Goal: Information Seeking & Learning: Learn about a topic

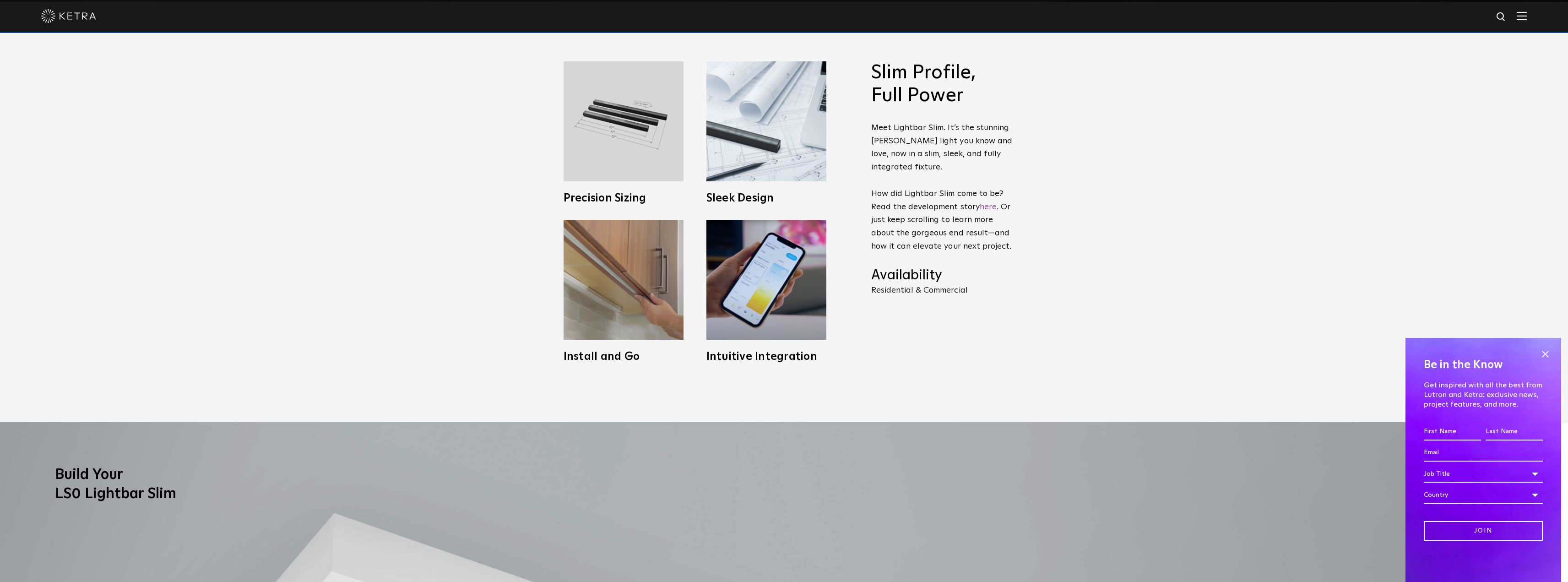
scroll to position [641, 0]
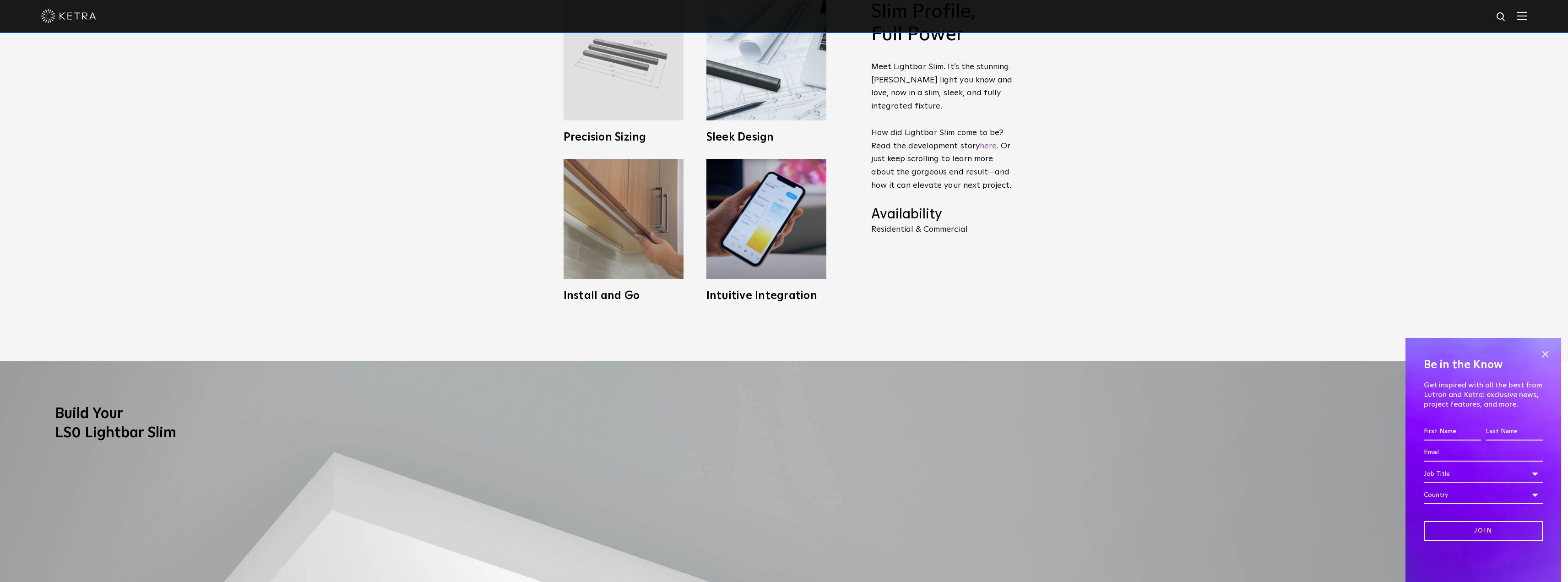
click at [624, 102] on img at bounding box center [623, 60] width 120 height 120
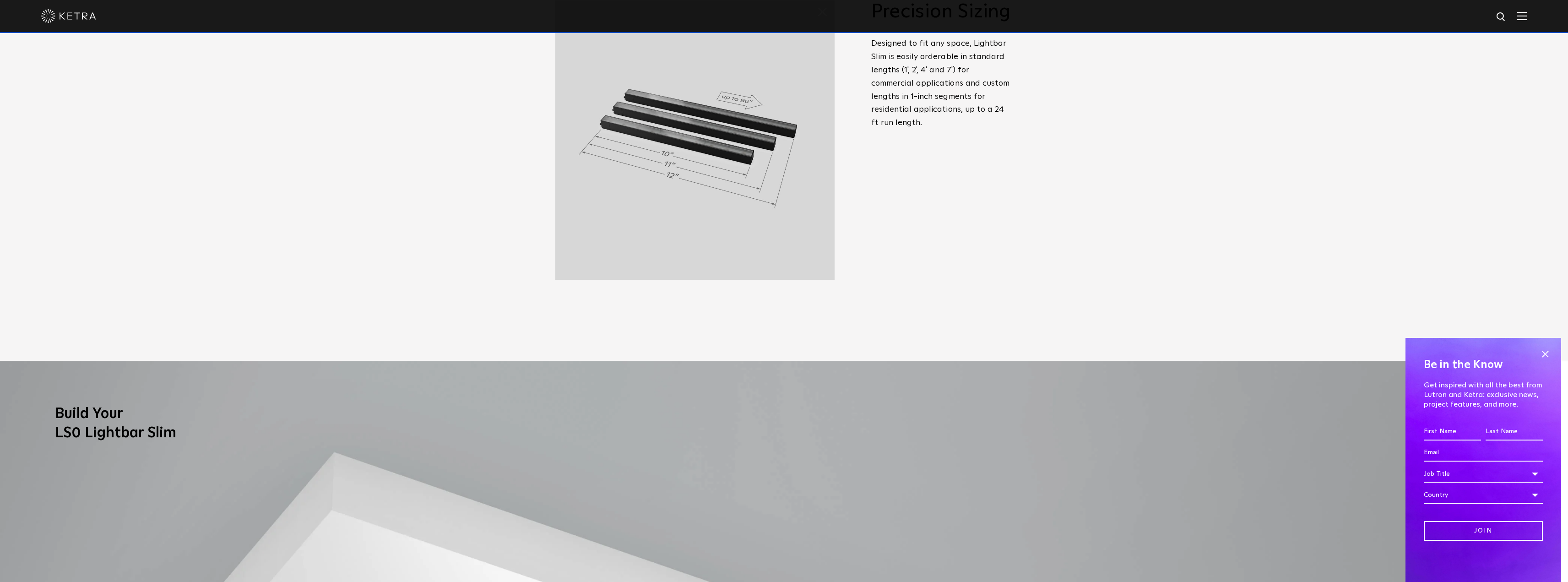
click at [911, 214] on div "Slim Profile, Full Power Meet Lightbar Slim. It’s the stunning [PERSON_NAME] li…" at bounding box center [942, 128] width 142 height 255
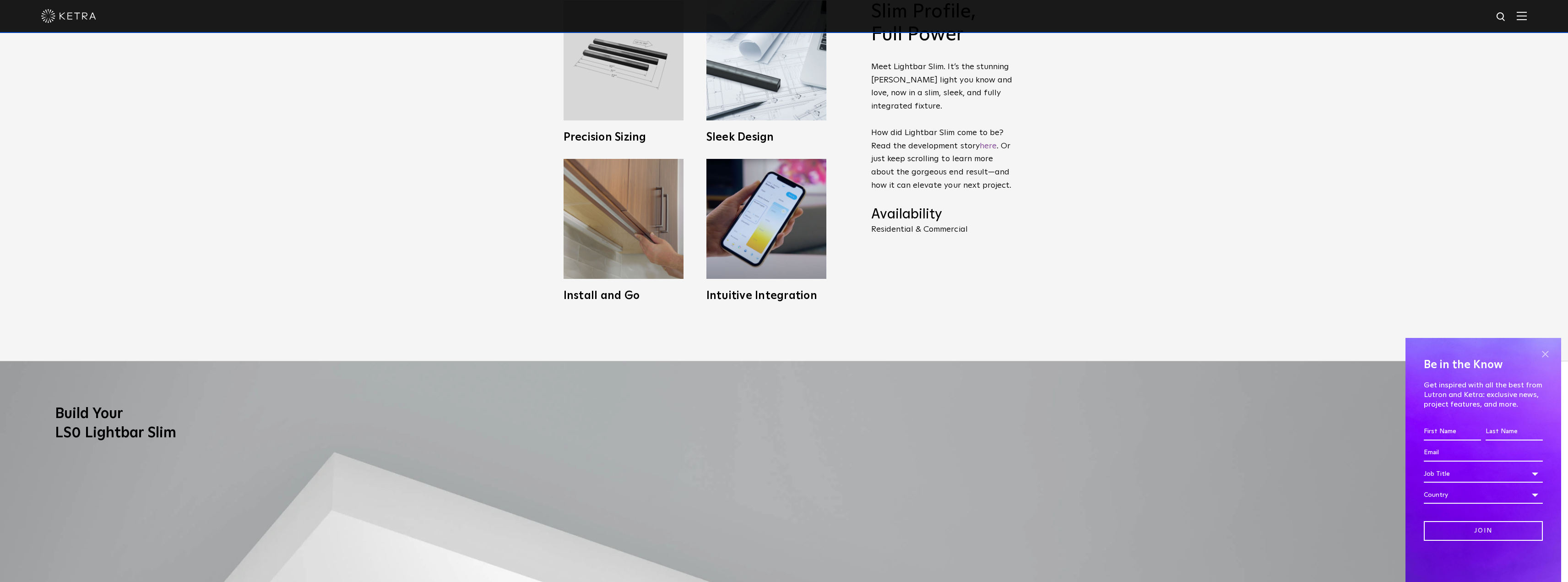
click at [1544, 354] on span at bounding box center [1545, 354] width 14 height 14
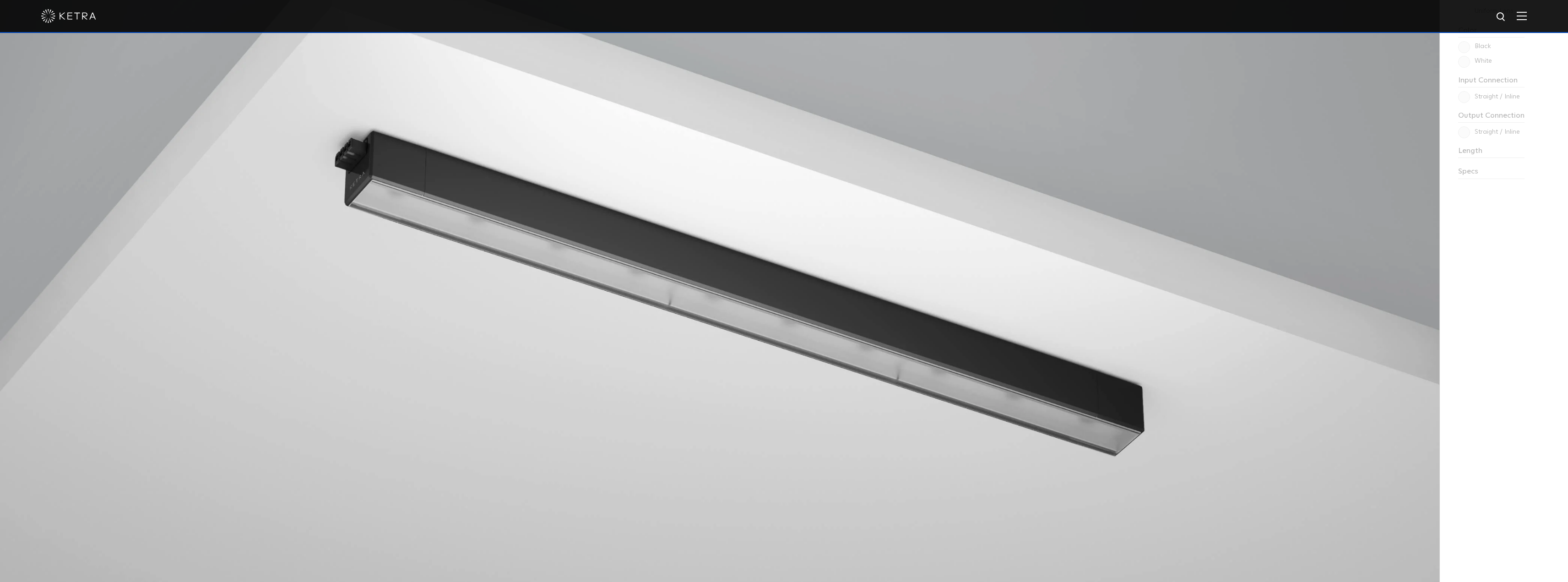
scroll to position [961, 0]
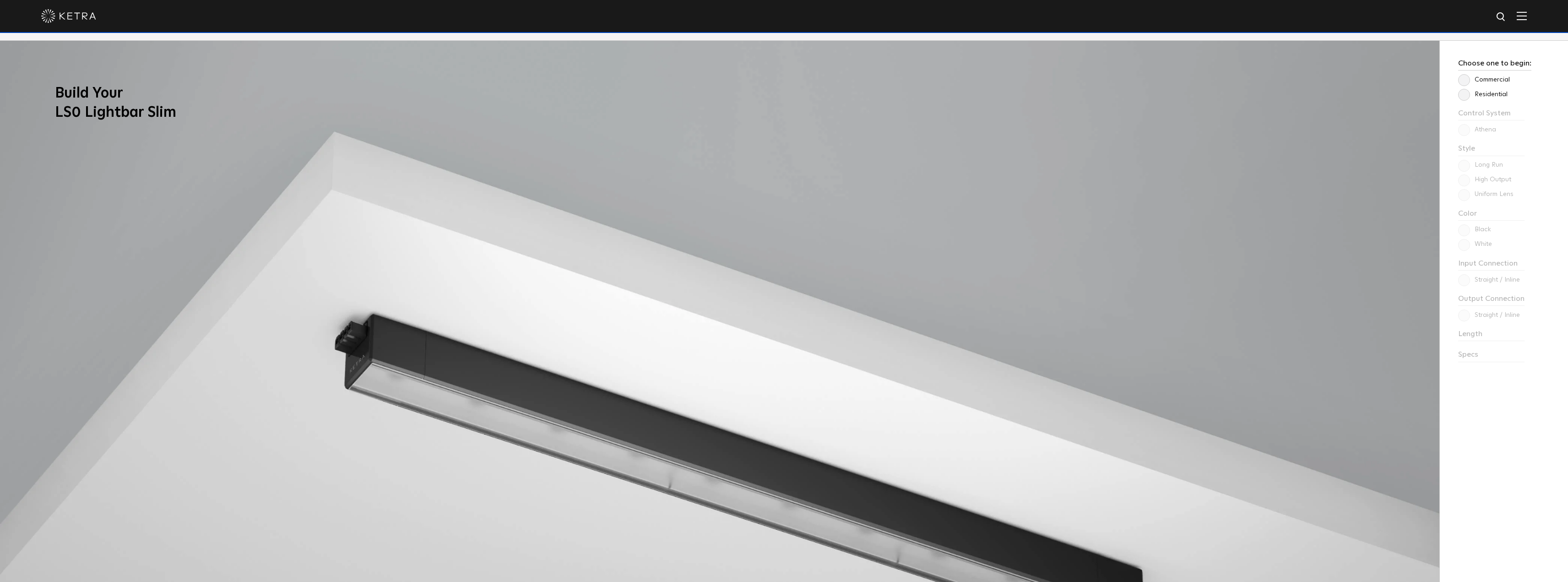
click at [1497, 83] on label "Commercial" at bounding box center [1483, 80] width 52 height 8
click at [0, 0] on input "Commercial" at bounding box center [0, 0] width 0 height 0
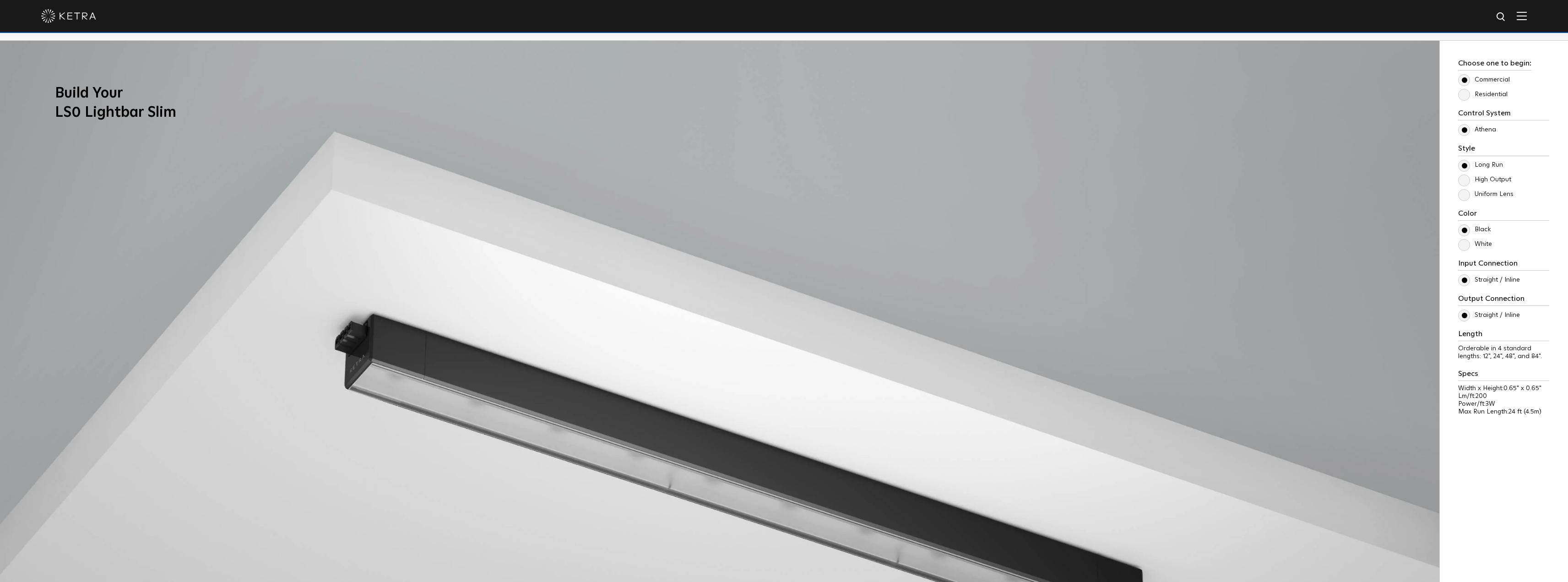
click at [1483, 245] on label "White" at bounding box center [1475, 244] width 34 height 8
click at [0, 0] on input "White" at bounding box center [0, 0] width 0 height 0
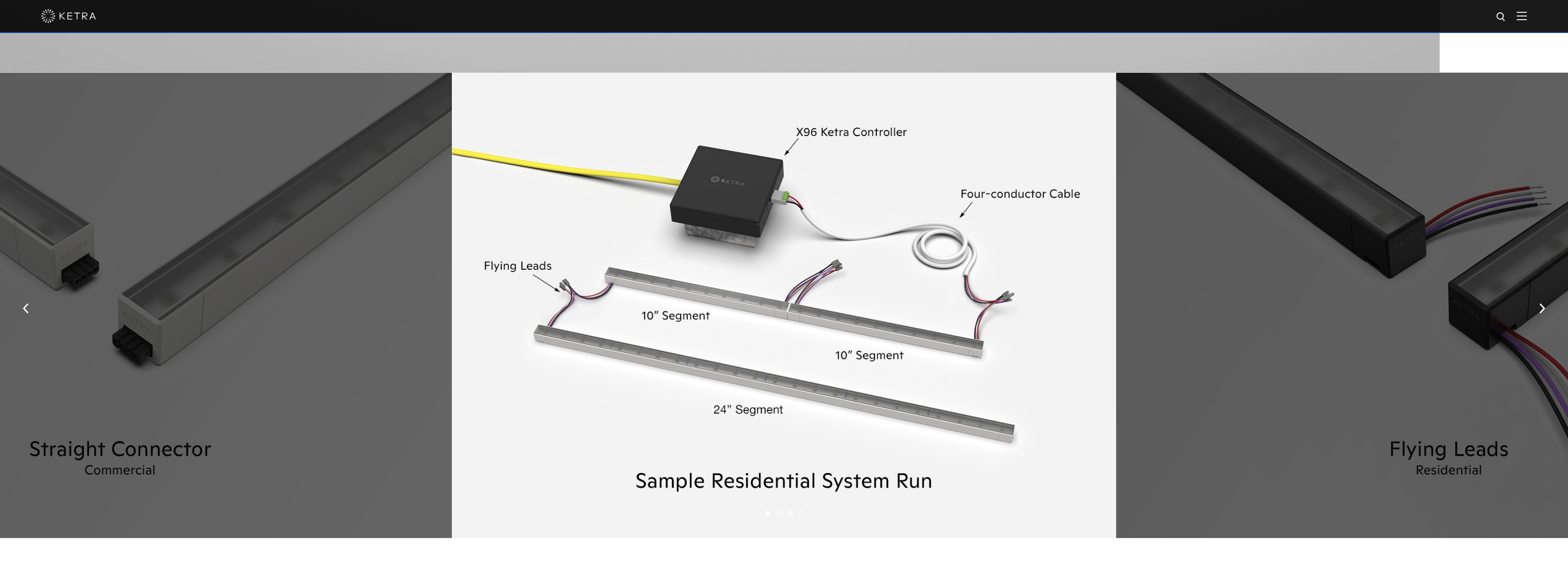
scroll to position [1923, 0]
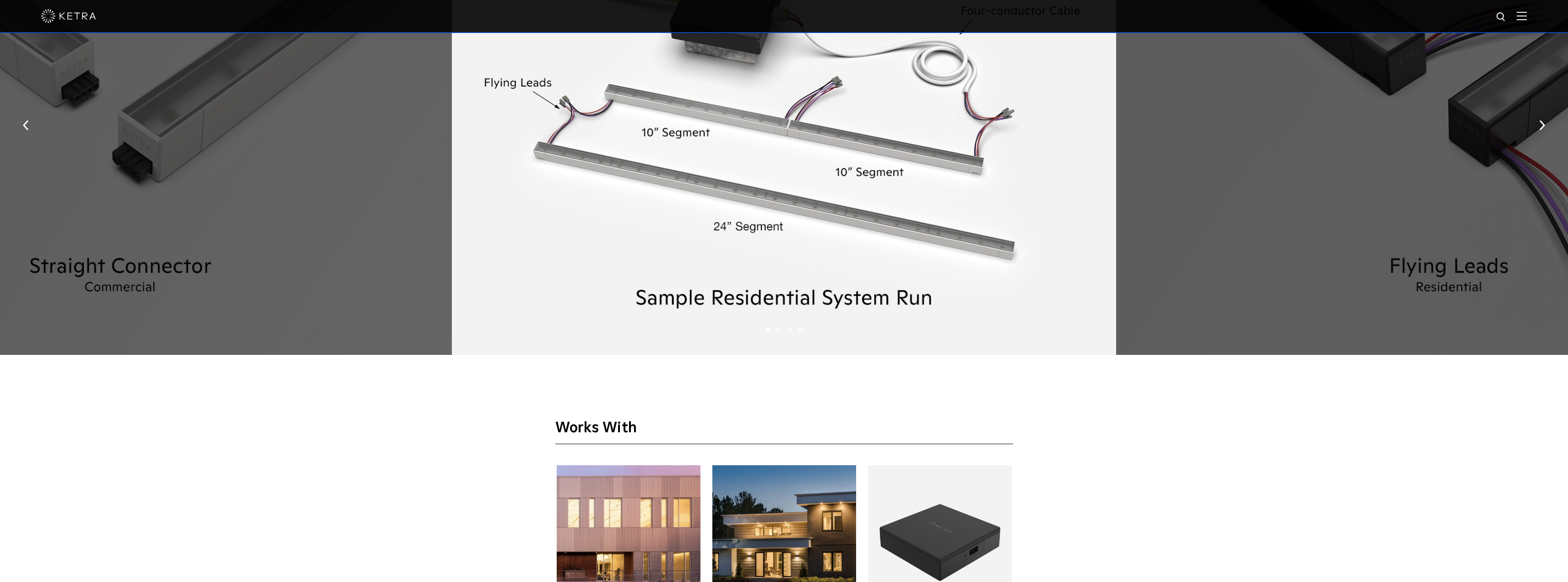
click at [779, 329] on li "2" at bounding box center [779, 330] width 5 height 5
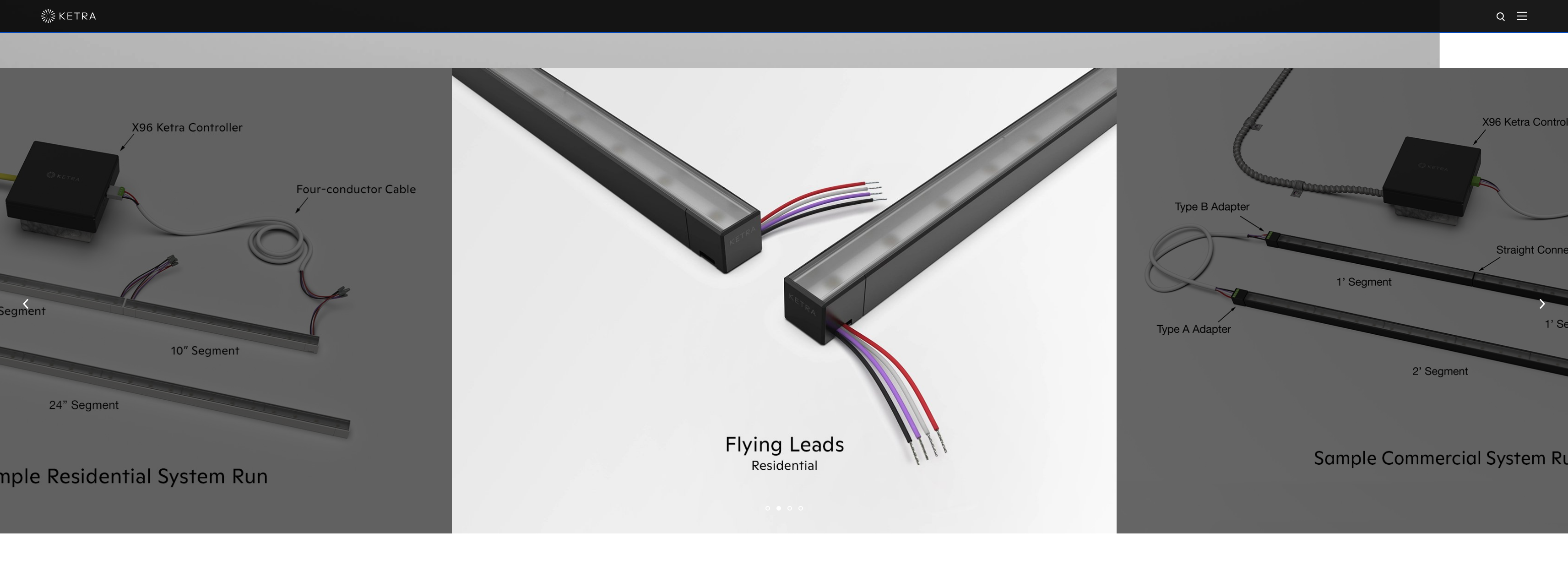
scroll to position [1740, 0]
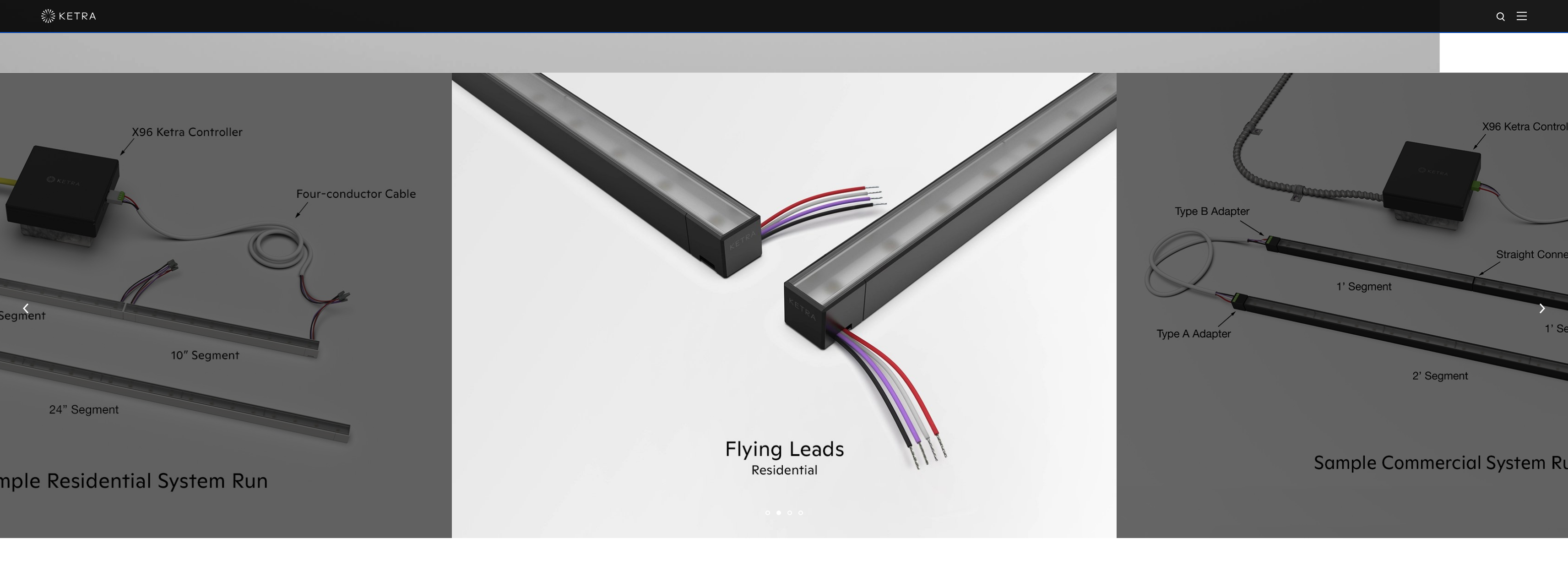
click at [792, 514] on ul "1 2 3 4" at bounding box center [784, 513] width 1568 height 13
click at [789, 514] on li "3" at bounding box center [790, 513] width 5 height 5
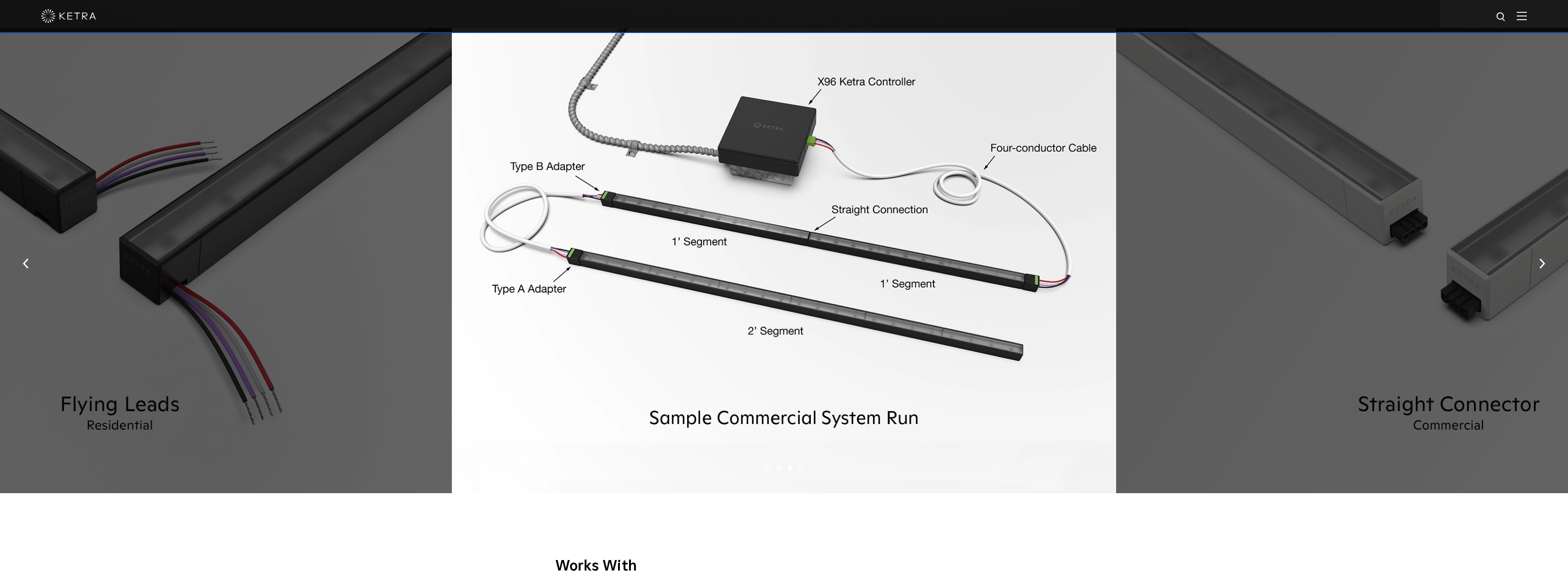
scroll to position [1786, 0]
click at [803, 468] on ul "1 2 3 4" at bounding box center [784, 468] width 1568 height 13
click at [801, 468] on li "4" at bounding box center [801, 467] width 5 height 5
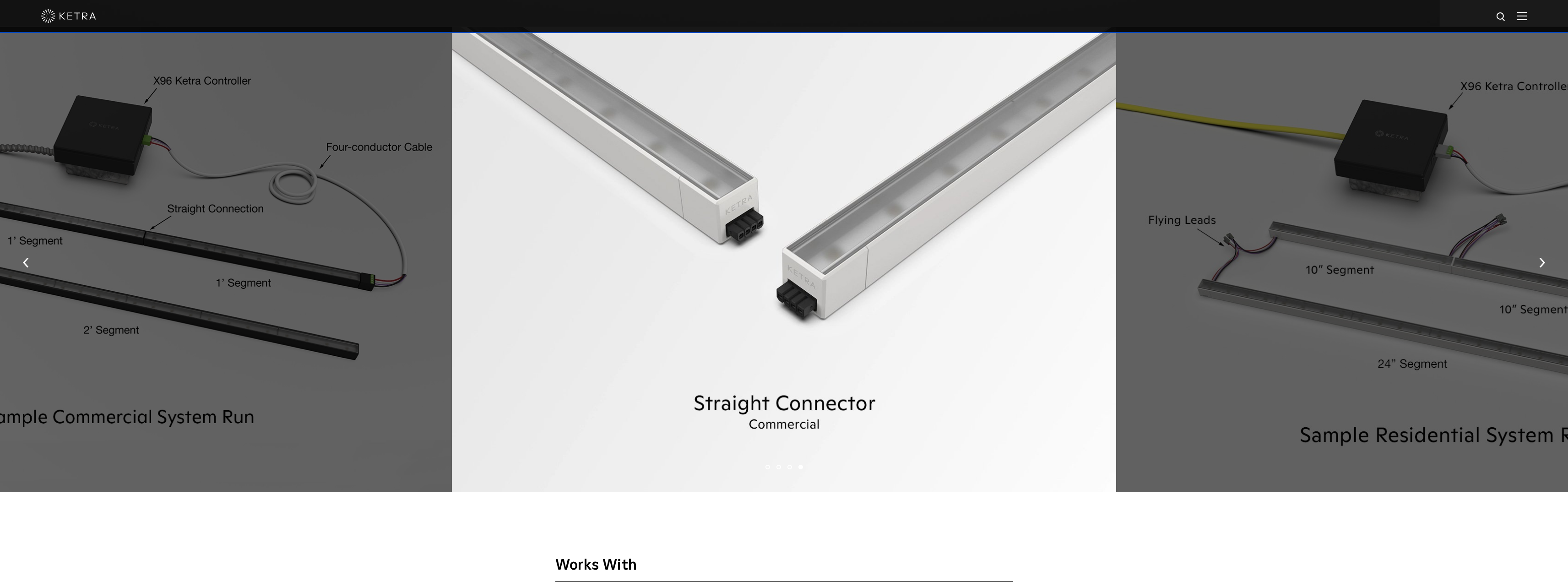
click at [1298, 384] on div at bounding box center [1448, 259] width 664 height 466
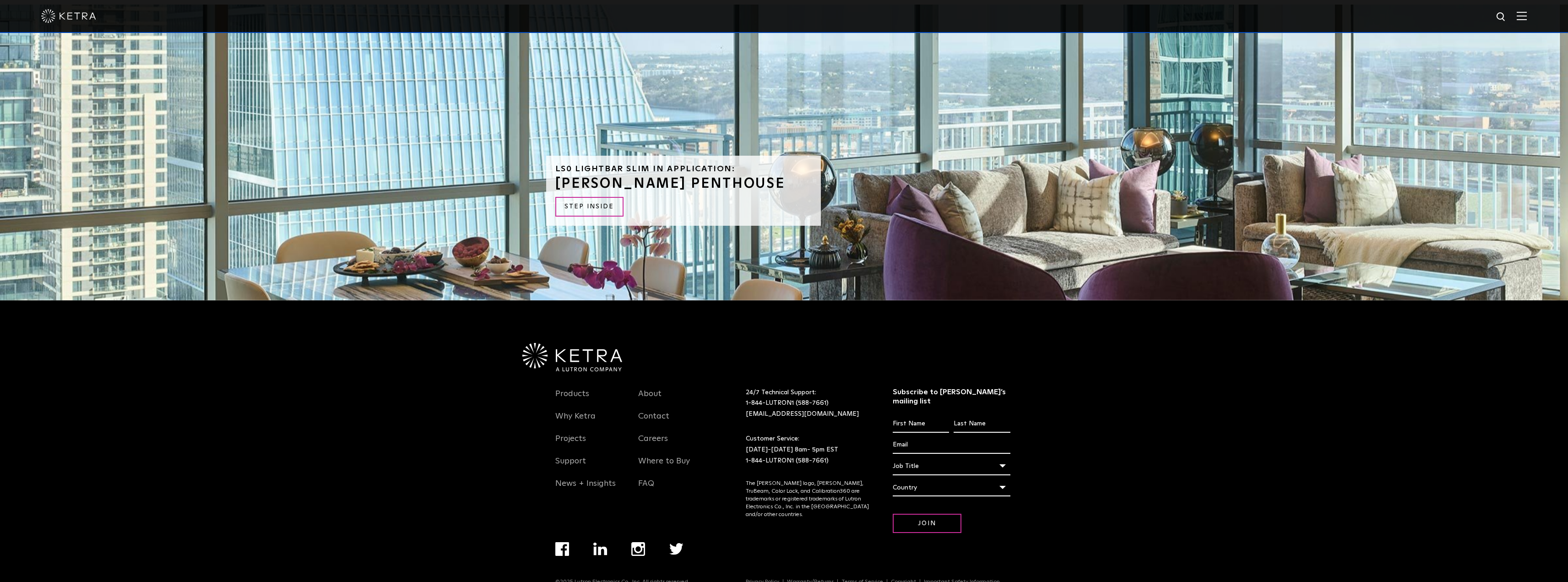
scroll to position [2684, 0]
